Goal: Information Seeking & Learning: Learn about a topic

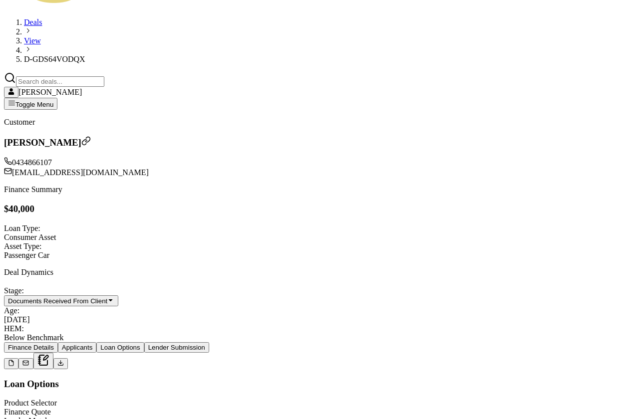
scroll to position [247, 0]
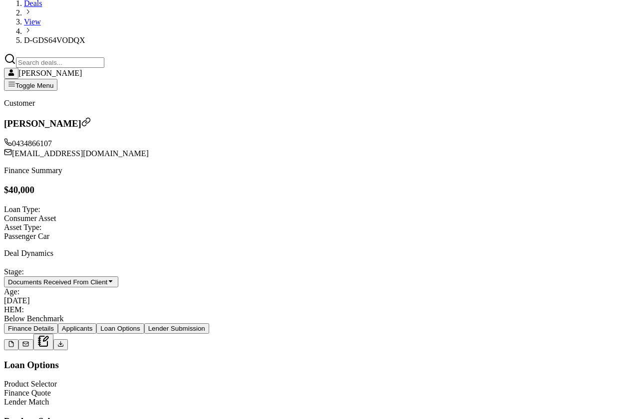
type input "-125"
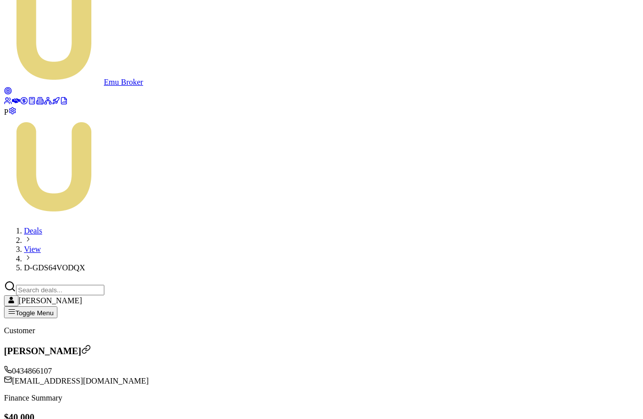
scroll to position [17, 0]
